Goal: Information Seeking & Learning: Learn about a topic

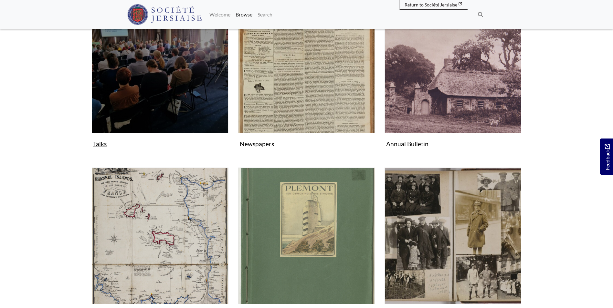
scroll to position [377, 0]
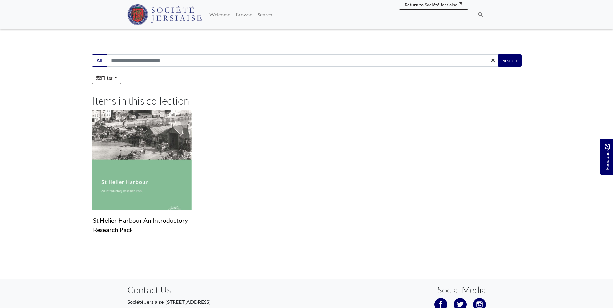
scroll to position [75, 0]
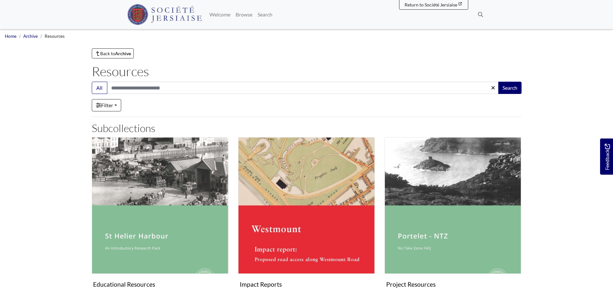
scroll to position [75, 0]
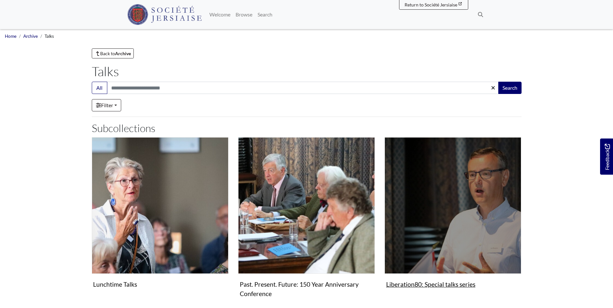
scroll to position [138, 0]
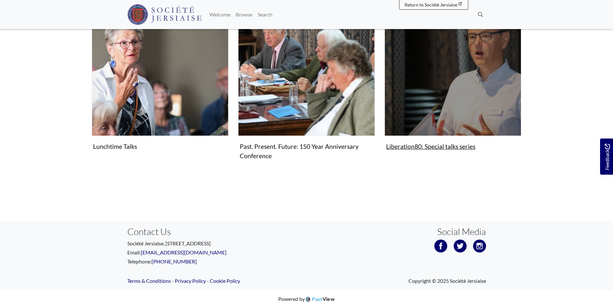
click at [403, 113] on img "Subcollection" at bounding box center [453, 67] width 137 height 137
